Goal: Transaction & Acquisition: Purchase product/service

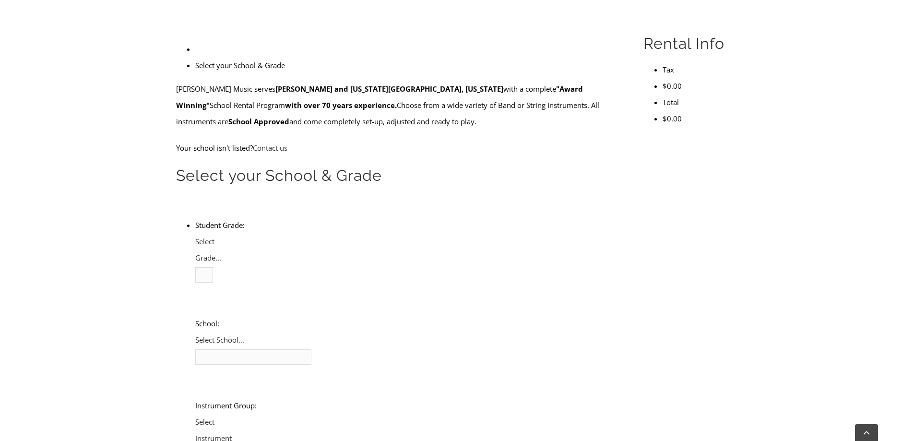
scroll to position [320, 0]
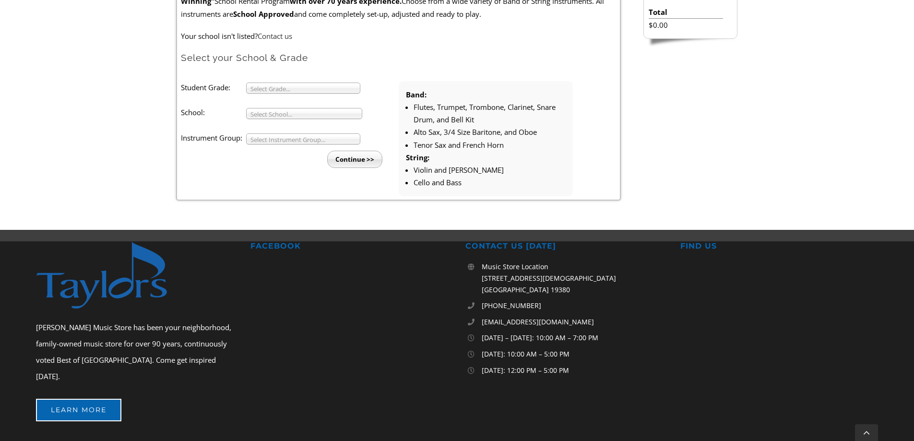
click at [273, 89] on span "Select Grade..." at bounding box center [298, 89] width 97 height 12
click at [278, 110] on li "4" at bounding box center [306, 111] width 104 height 12
click at [277, 112] on span "Select School..." at bounding box center [299, 114] width 99 height 12
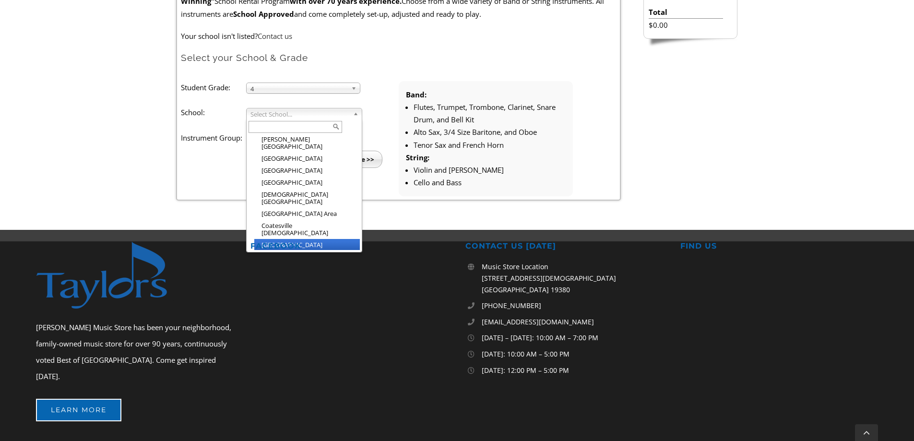
scroll to position [342, 0]
click at [313, 242] on li "[GEOGRAPHIC_DATA]" at bounding box center [307, 248] width 106 height 12
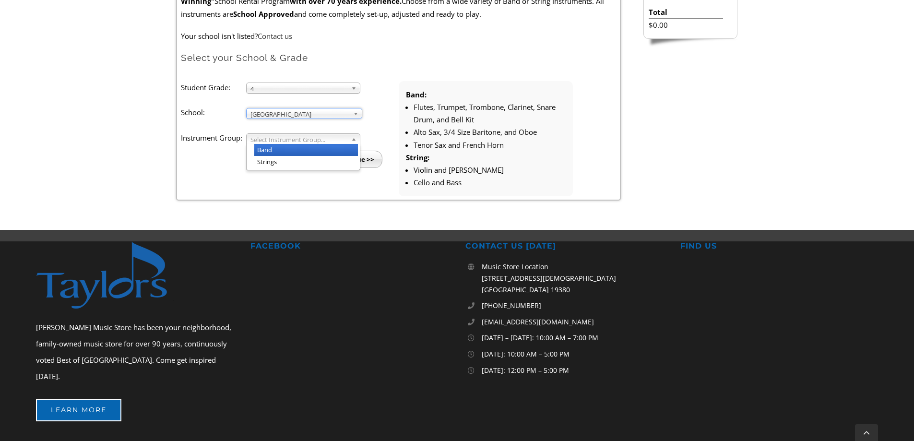
click at [282, 141] on span "Select Instrument Group..." at bounding box center [298, 140] width 97 height 12
click at [286, 148] on li "Band" at bounding box center [306, 150] width 104 height 12
click at [286, 148] on li "Continue >>" at bounding box center [294, 156] width 210 height 24
click at [353, 155] on input "Continue >>" at bounding box center [354, 159] width 55 height 17
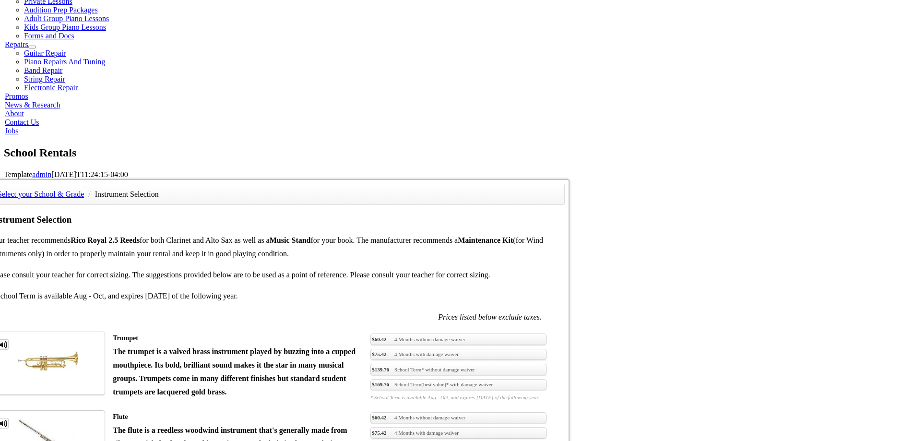
scroll to position [160, 0]
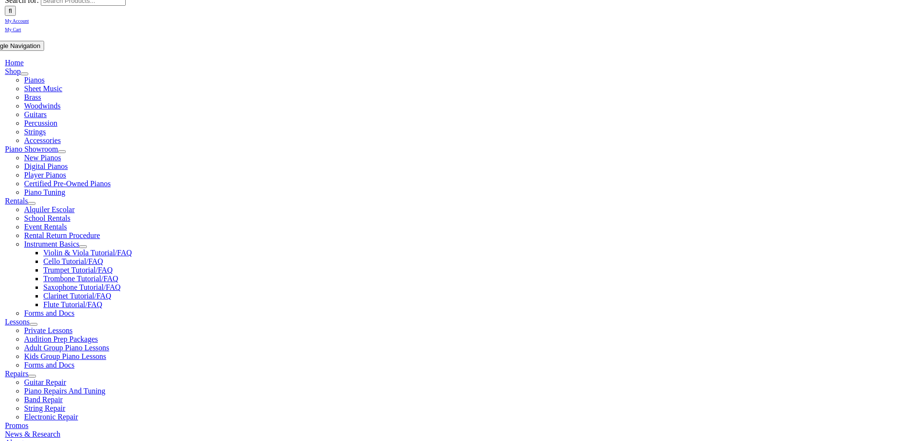
scroll to position [160, 0]
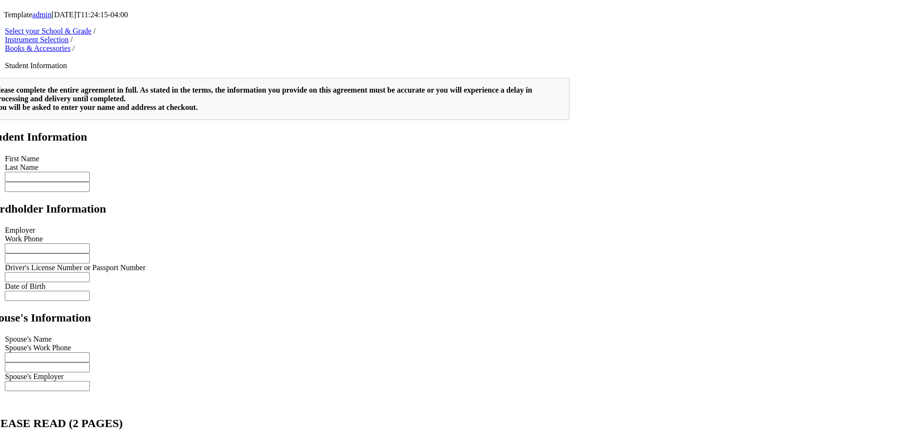
scroll to position [0, 0]
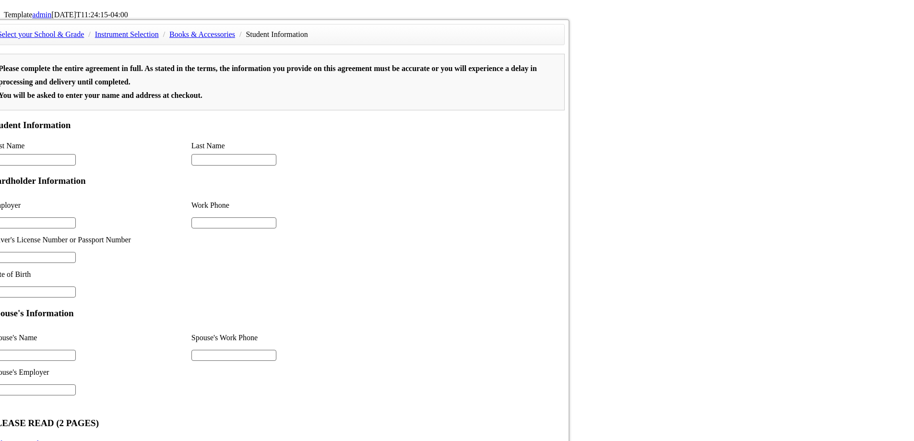
type input "1"
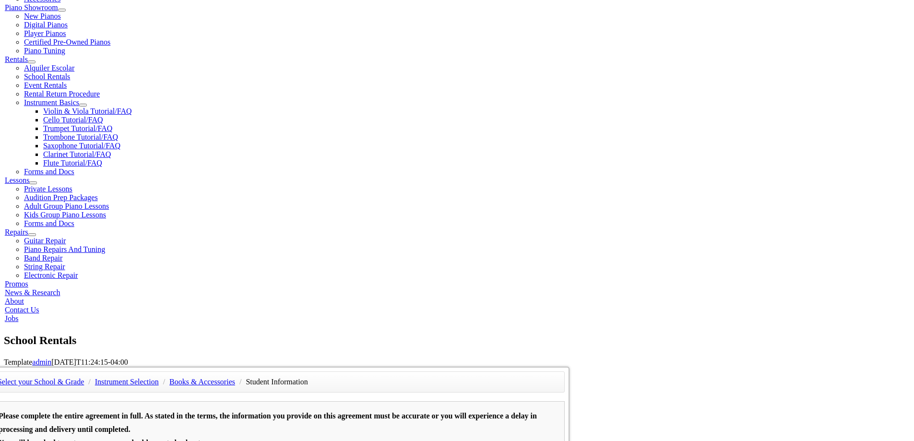
scroll to position [160, 0]
